Goal: Transaction & Acquisition: Purchase product/service

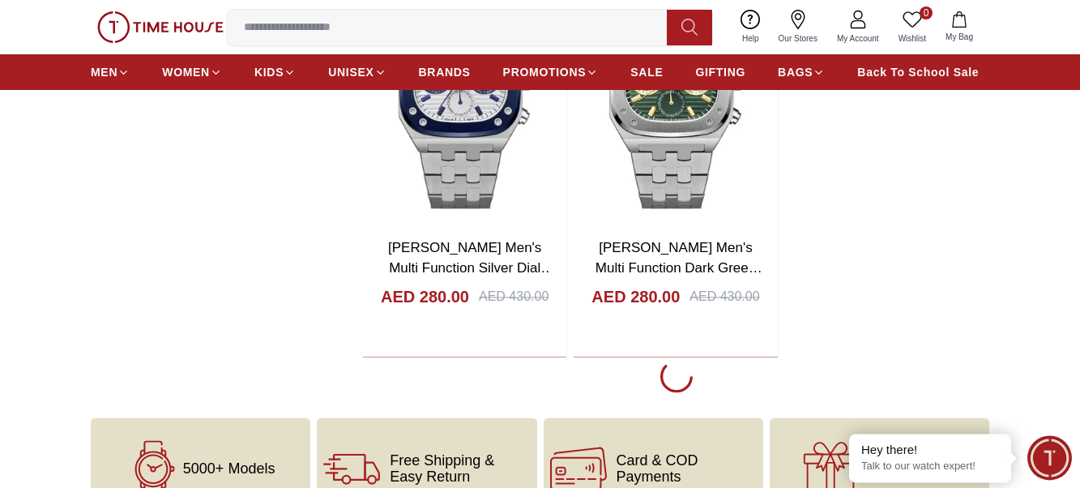
scroll to position [3140, 0]
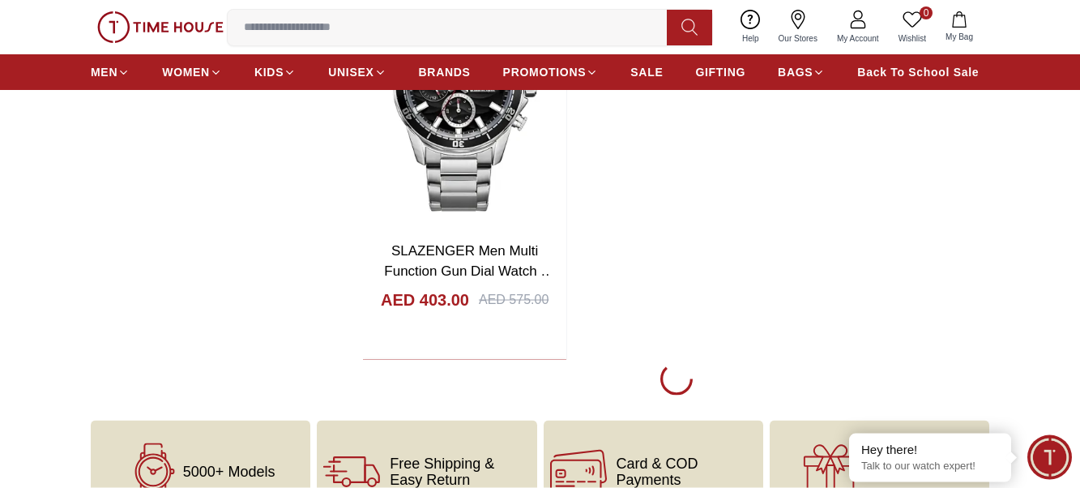
scroll to position [5949, 0]
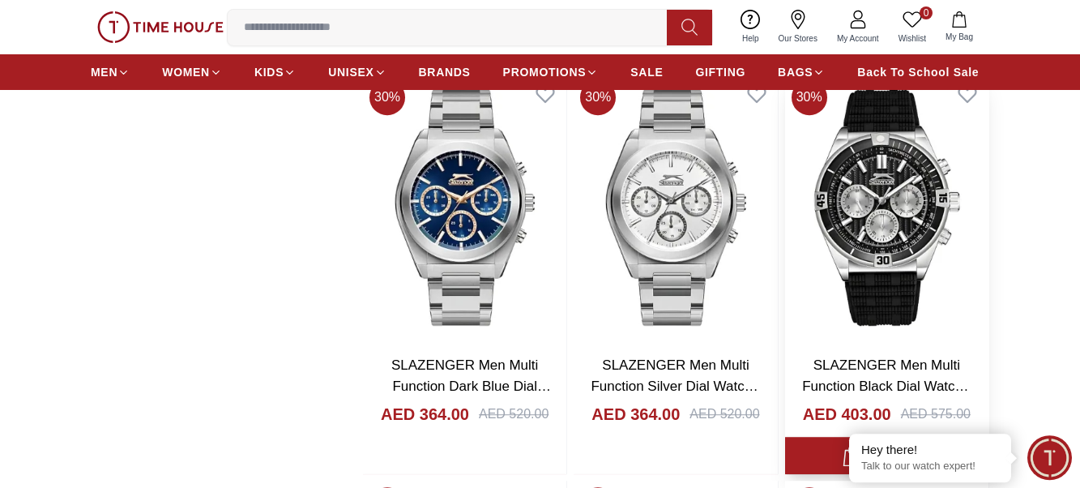
scroll to position [6196, 0]
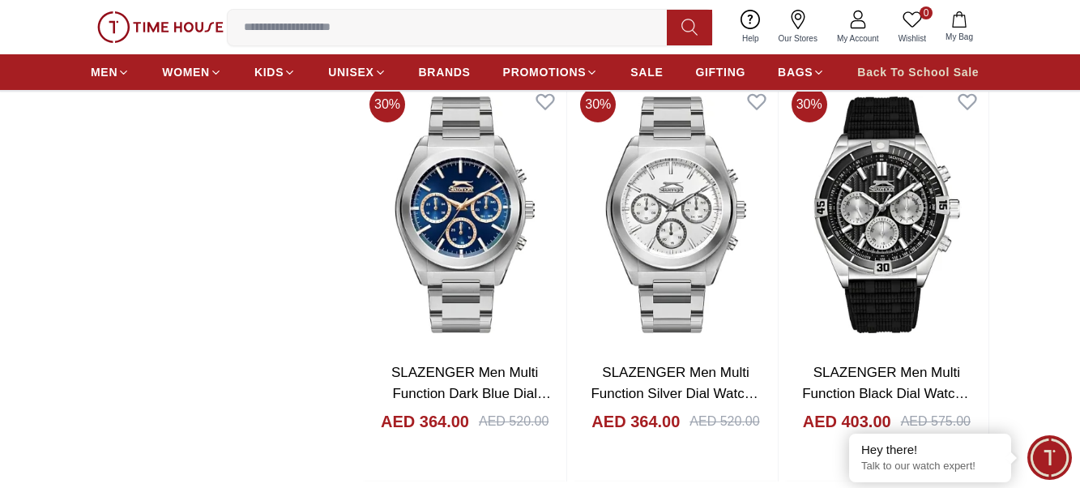
click at [917, 80] on span "Back To School Sale" at bounding box center [917, 72] width 121 height 16
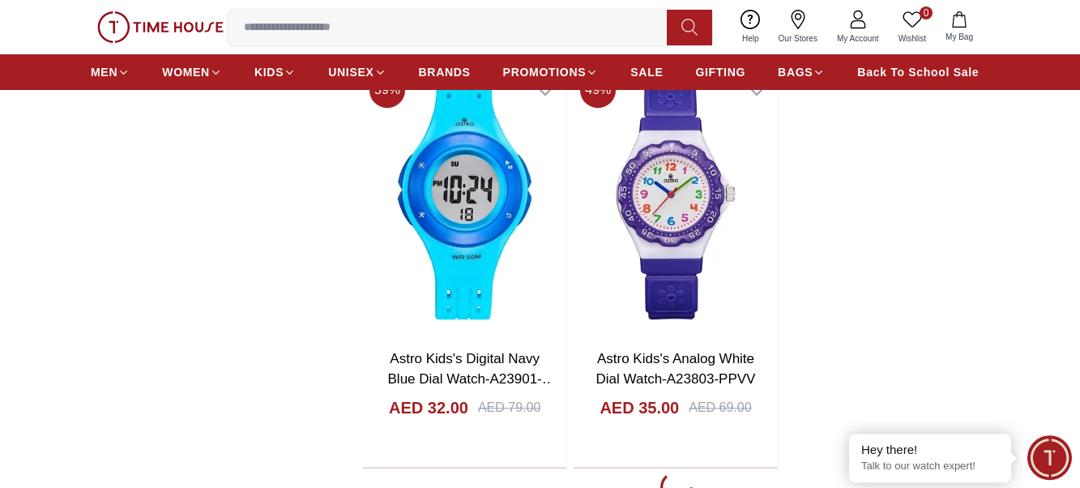
scroll to position [2974, 0]
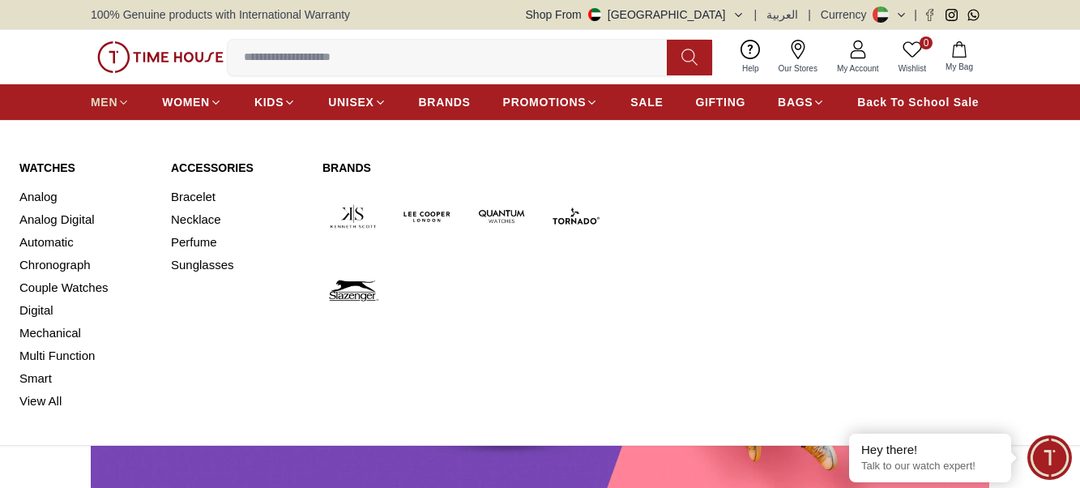
click at [109, 110] on span "MEN" at bounding box center [104, 102] width 27 height 16
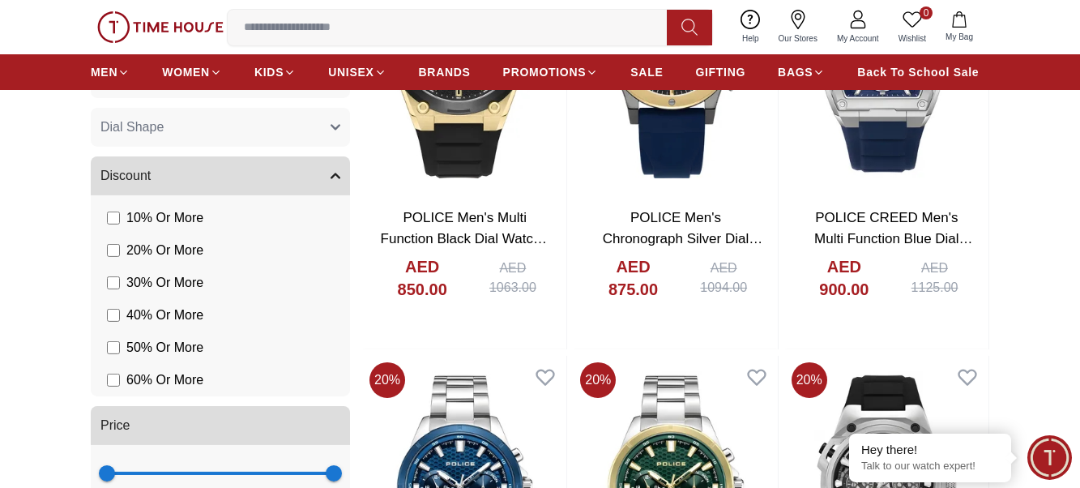
scroll to position [1322, 0]
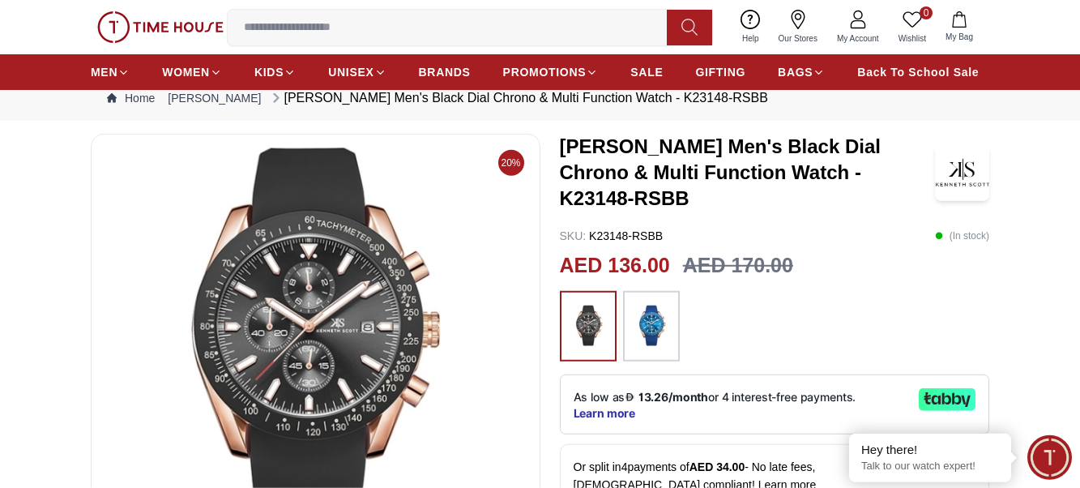
scroll to position [165, 0]
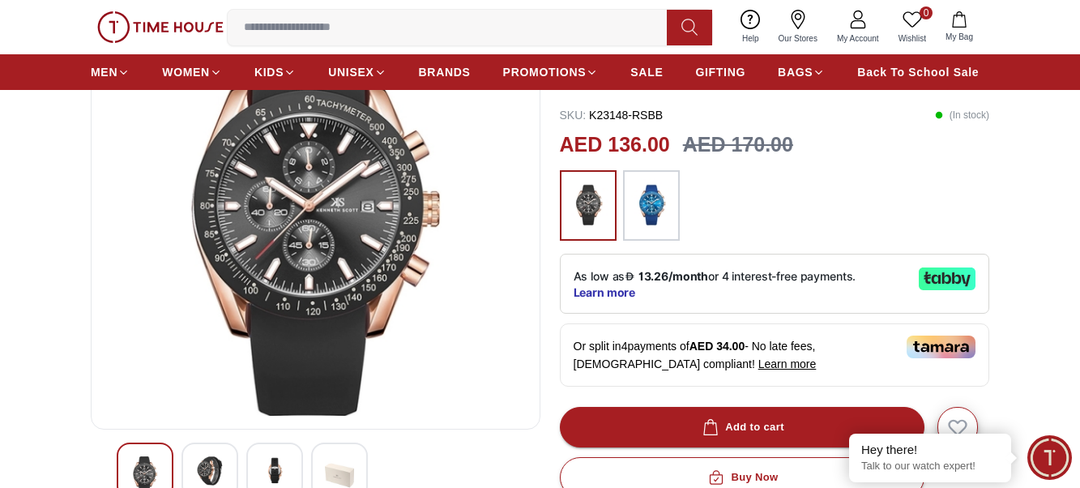
click at [199, 485] on img at bounding box center [209, 470] width 29 height 29
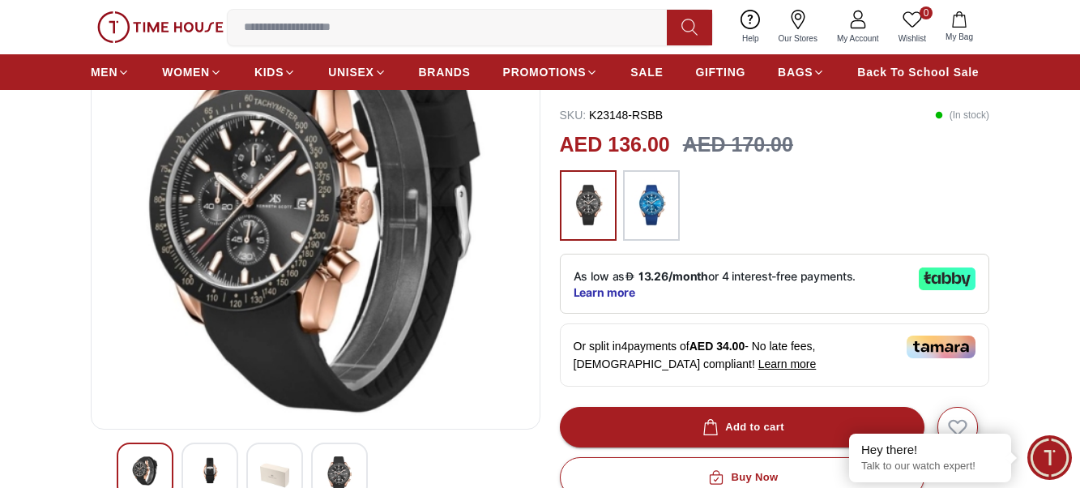
scroll to position [248, 0]
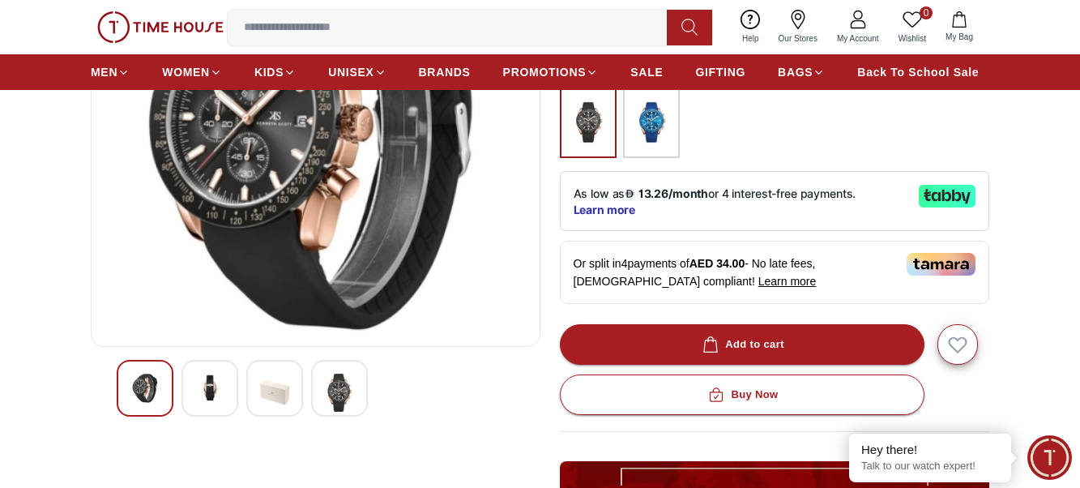
click at [337, 403] on img at bounding box center [339, 392] width 29 height 38
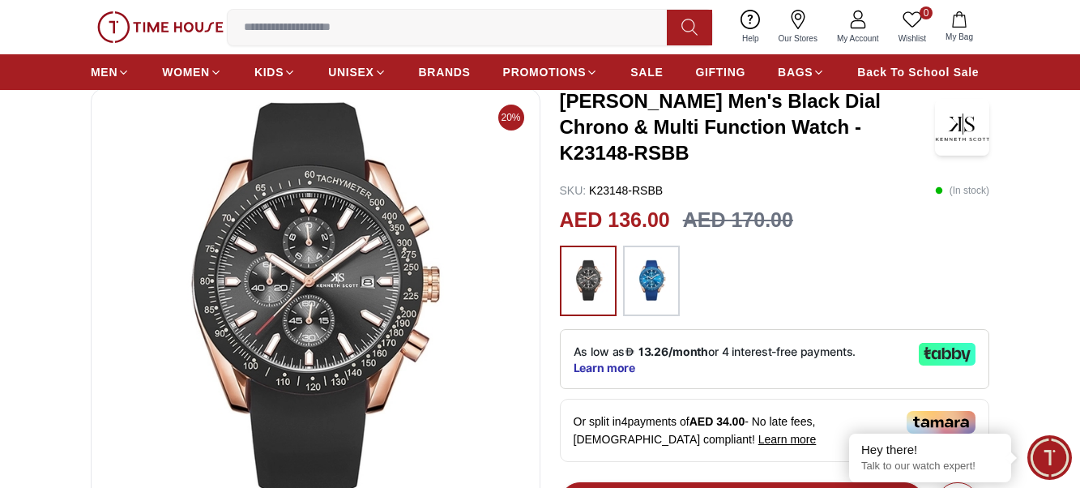
scroll to position [83, 0]
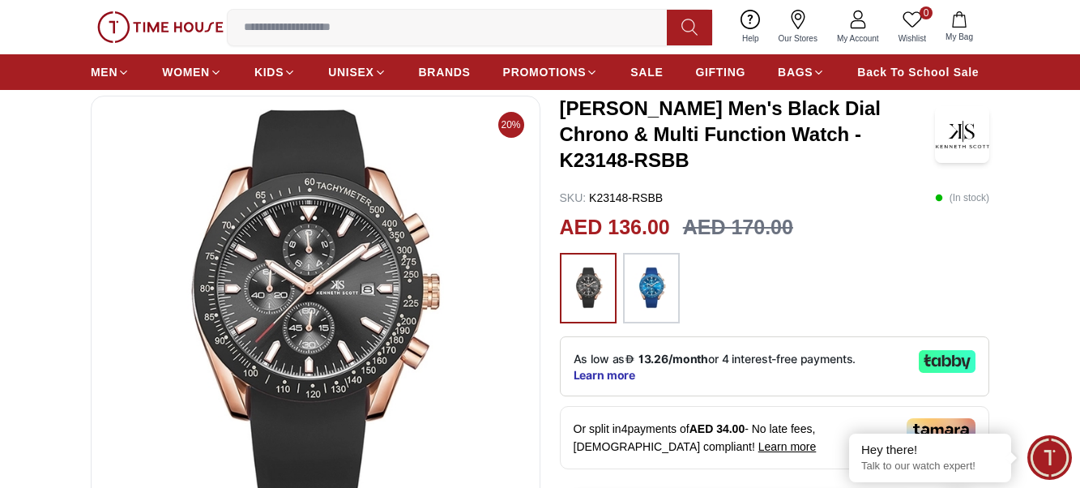
click at [668, 271] on img at bounding box center [651, 288] width 40 height 55
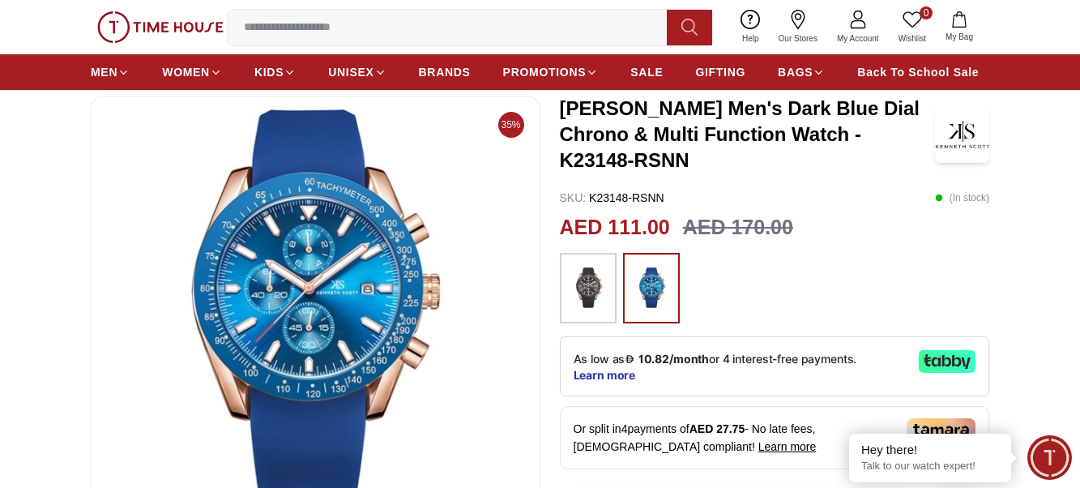
click at [588, 313] on img at bounding box center [588, 288] width 40 height 55
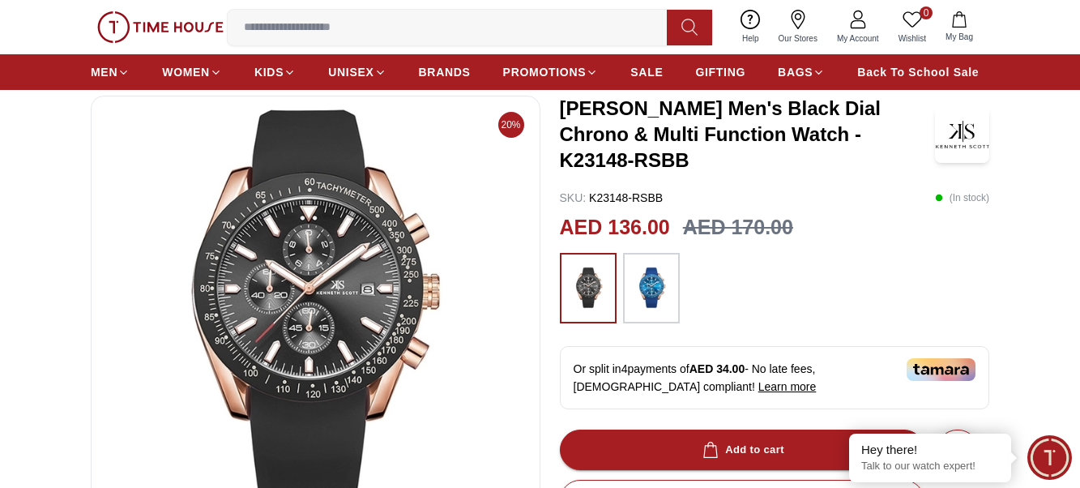
click at [306, 143] on img at bounding box center [315, 303] width 422 height 389
click at [322, 237] on img at bounding box center [315, 303] width 422 height 389
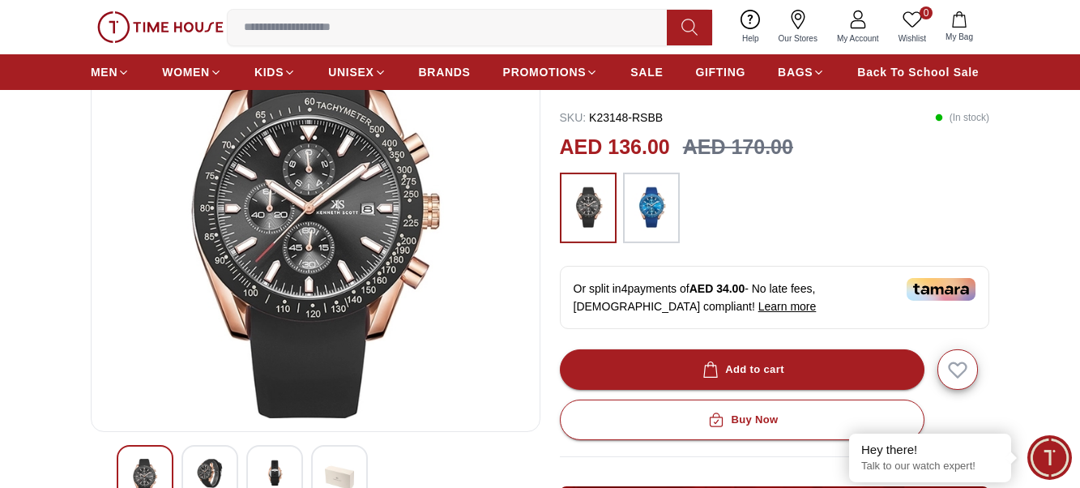
scroll to position [165, 0]
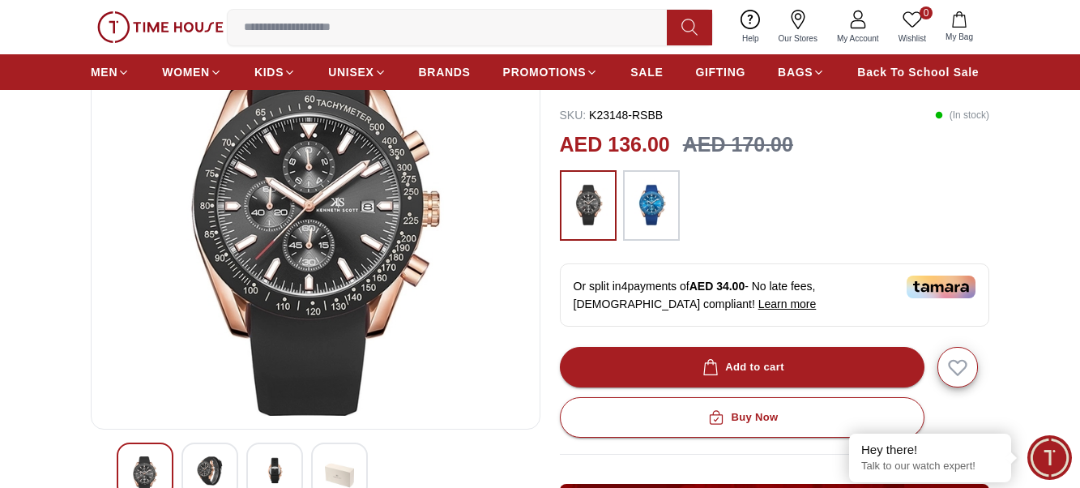
click at [219, 467] on div at bounding box center [209, 470] width 57 height 57
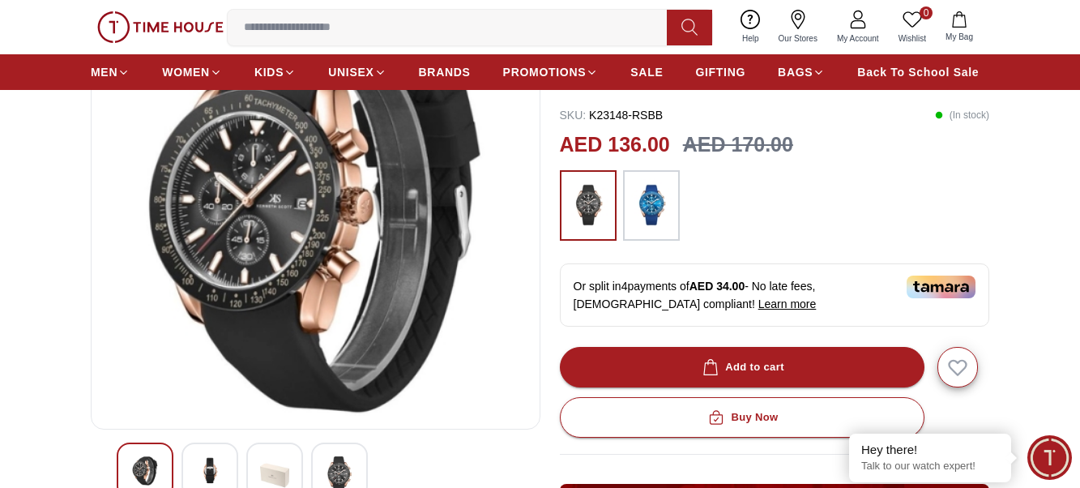
click at [216, 467] on div at bounding box center [209, 470] width 57 height 57
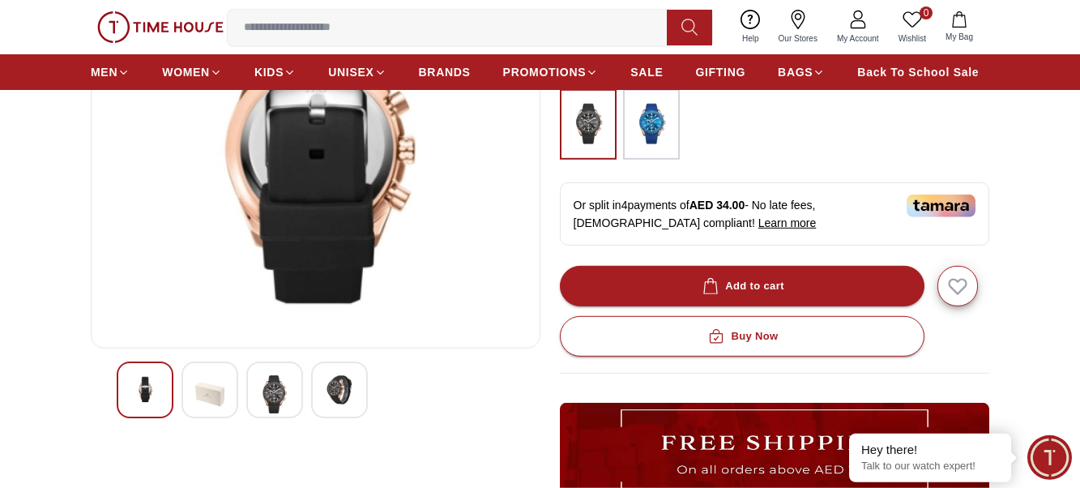
scroll to position [248, 0]
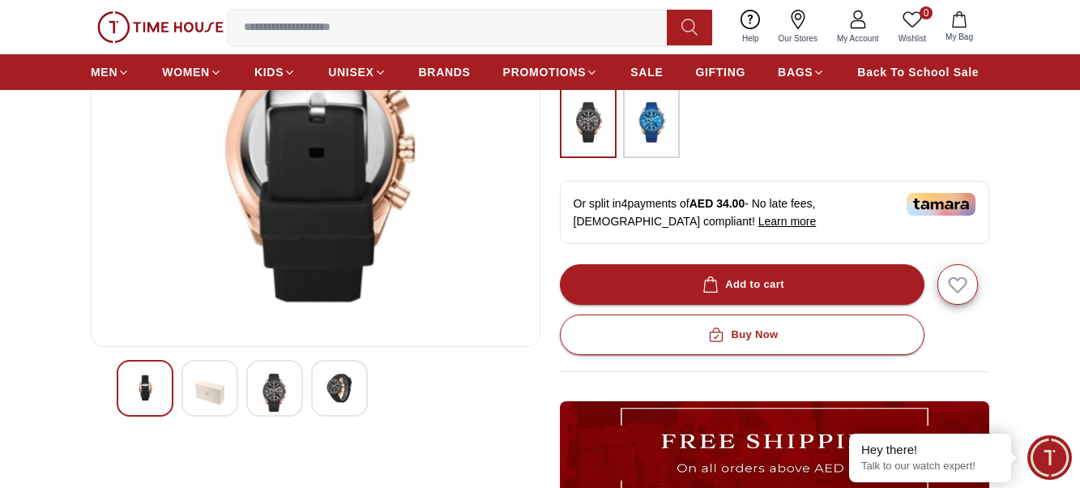
click at [283, 394] on img at bounding box center [274, 392] width 29 height 38
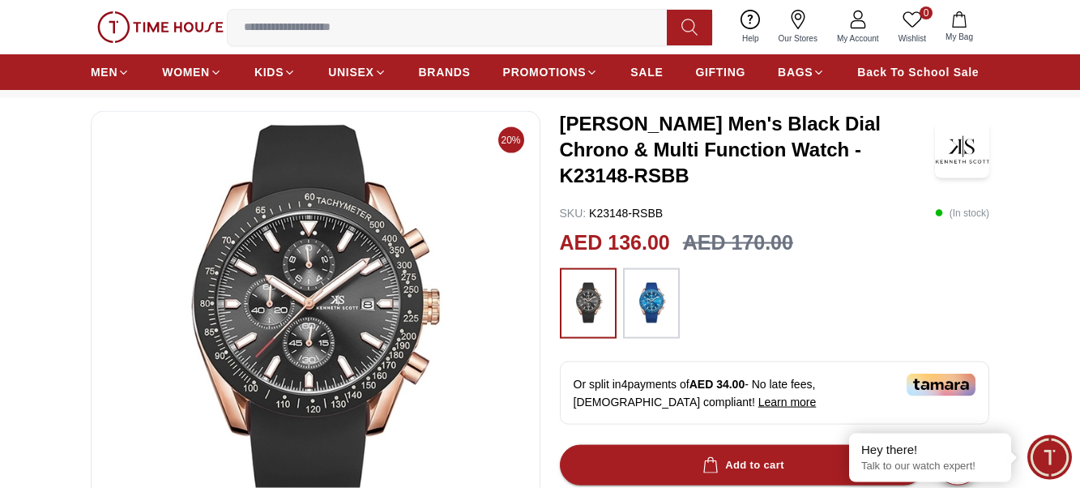
scroll to position [0, 0]
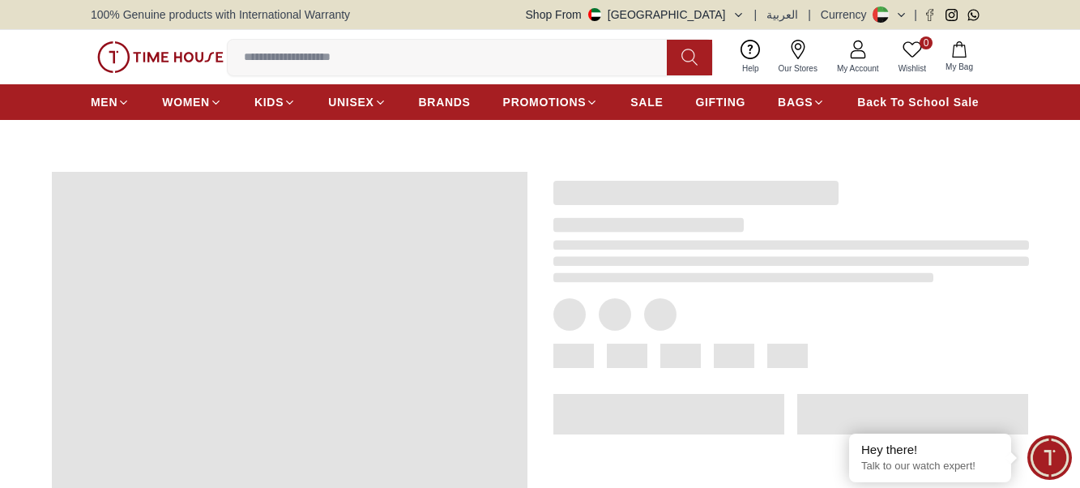
scroll to position [83, 0]
